Goal: Navigation & Orientation: Find specific page/section

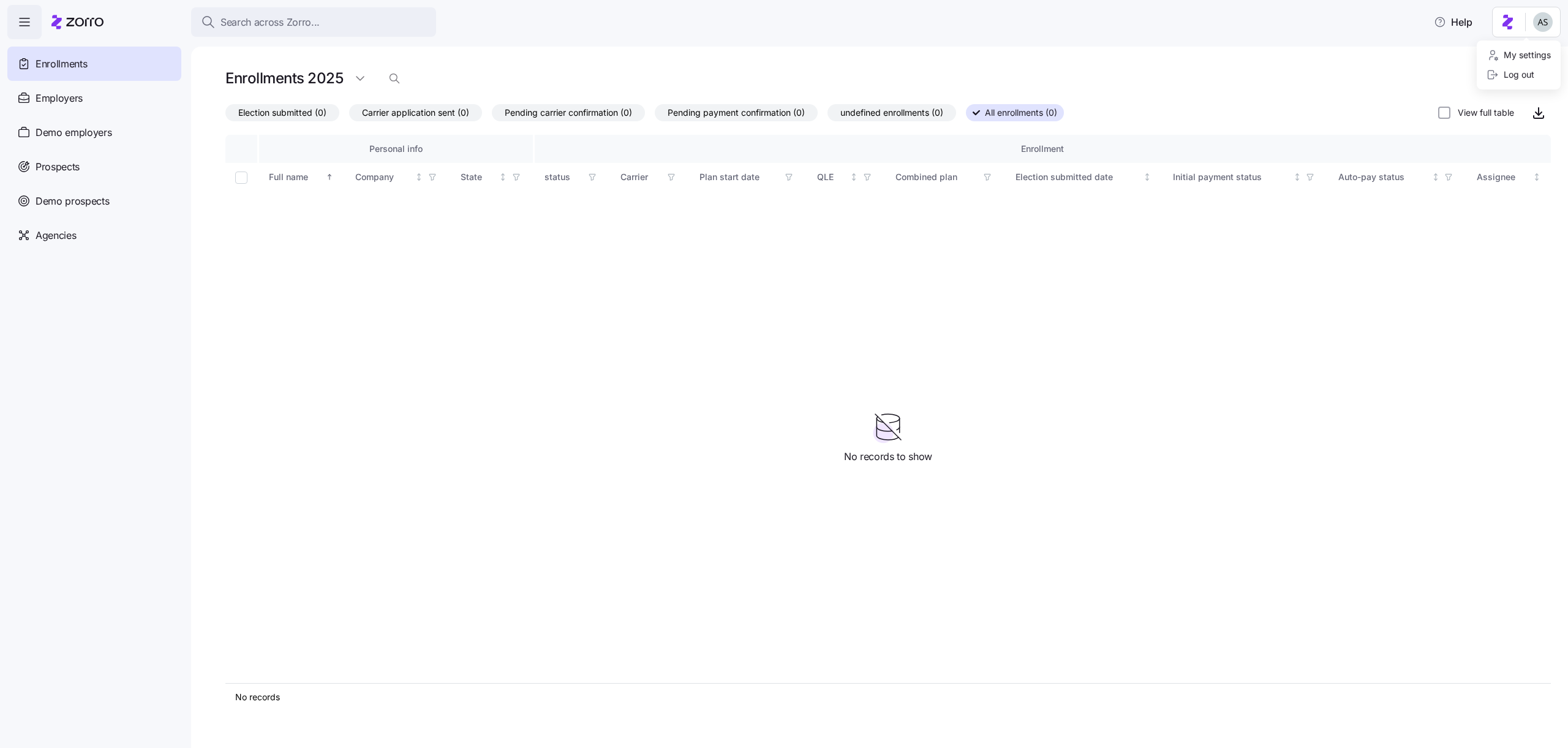
click at [1550, 26] on html "Search across Zorro... Help Enrollments Employers Demo employers Prospects Demo…" at bounding box center [784, 370] width 1568 height 740
click at [1504, 77] on div "Log out" at bounding box center [1510, 75] width 48 height 13
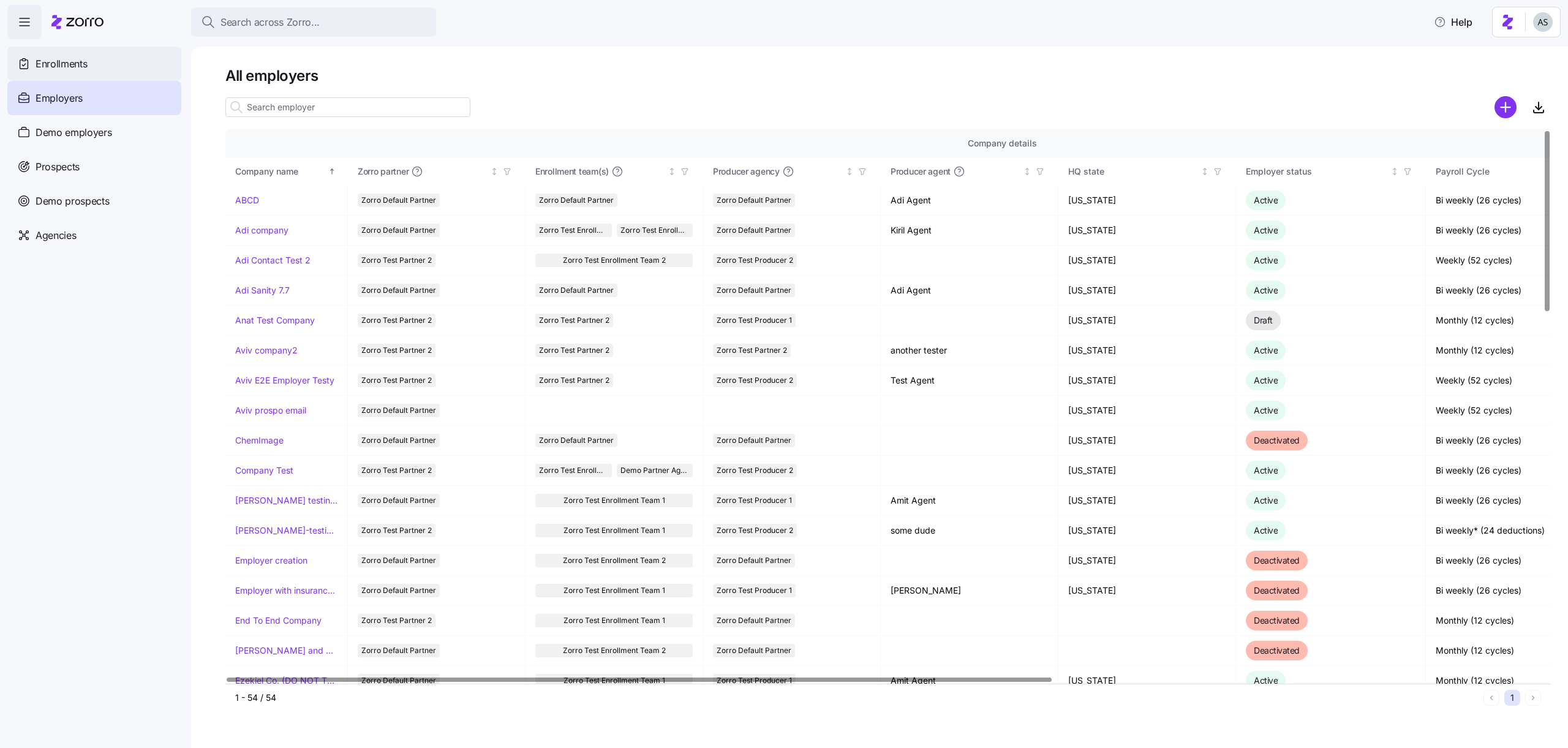
click at [50, 54] on div "Enrollments" at bounding box center [94, 63] width 174 height 34
